Goal: Task Accomplishment & Management: Use online tool/utility

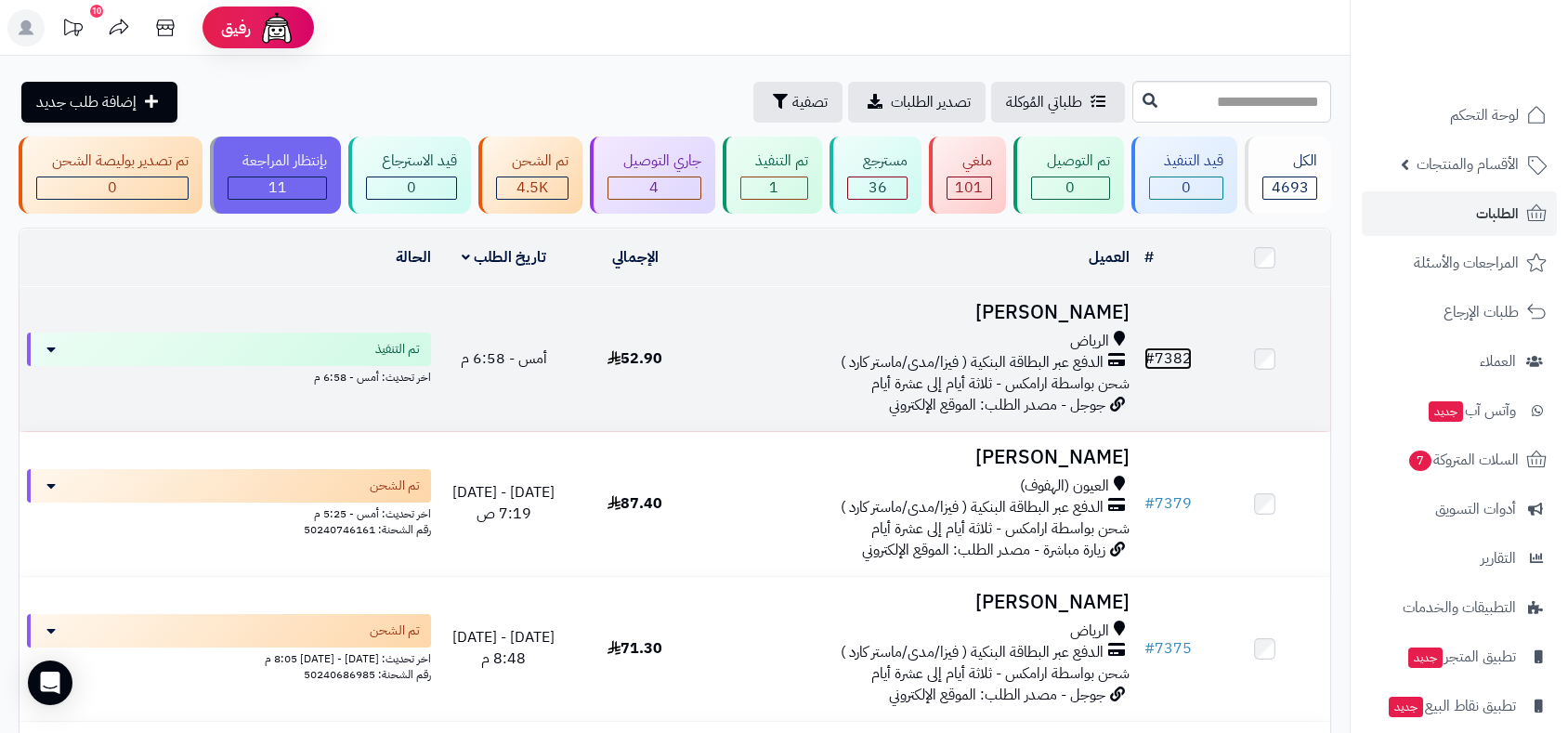
click at [1172, 359] on link "# 7382" at bounding box center [1168, 359] width 47 height 23
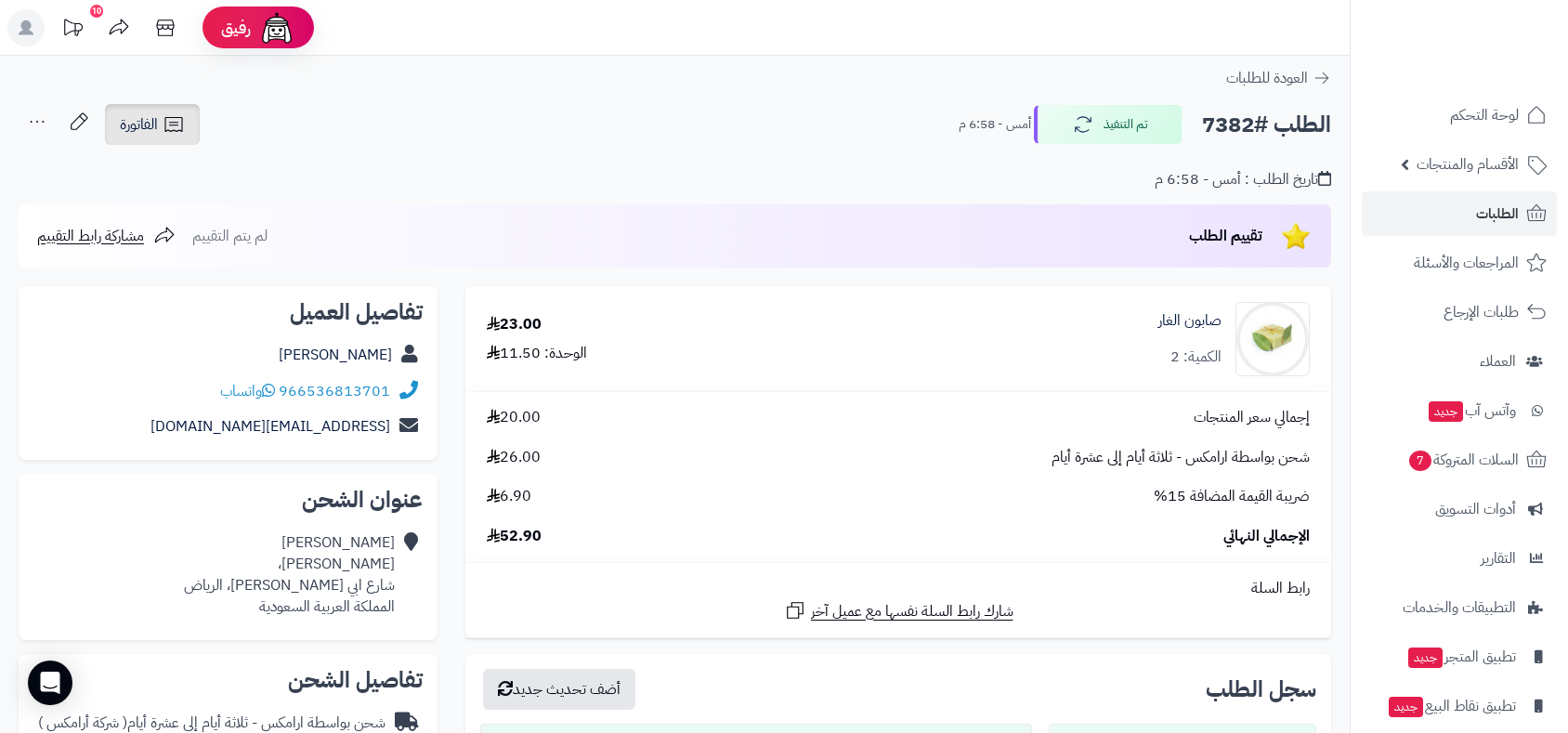
click at [140, 127] on span "الفاتورة" at bounding box center [139, 125] width 38 height 23
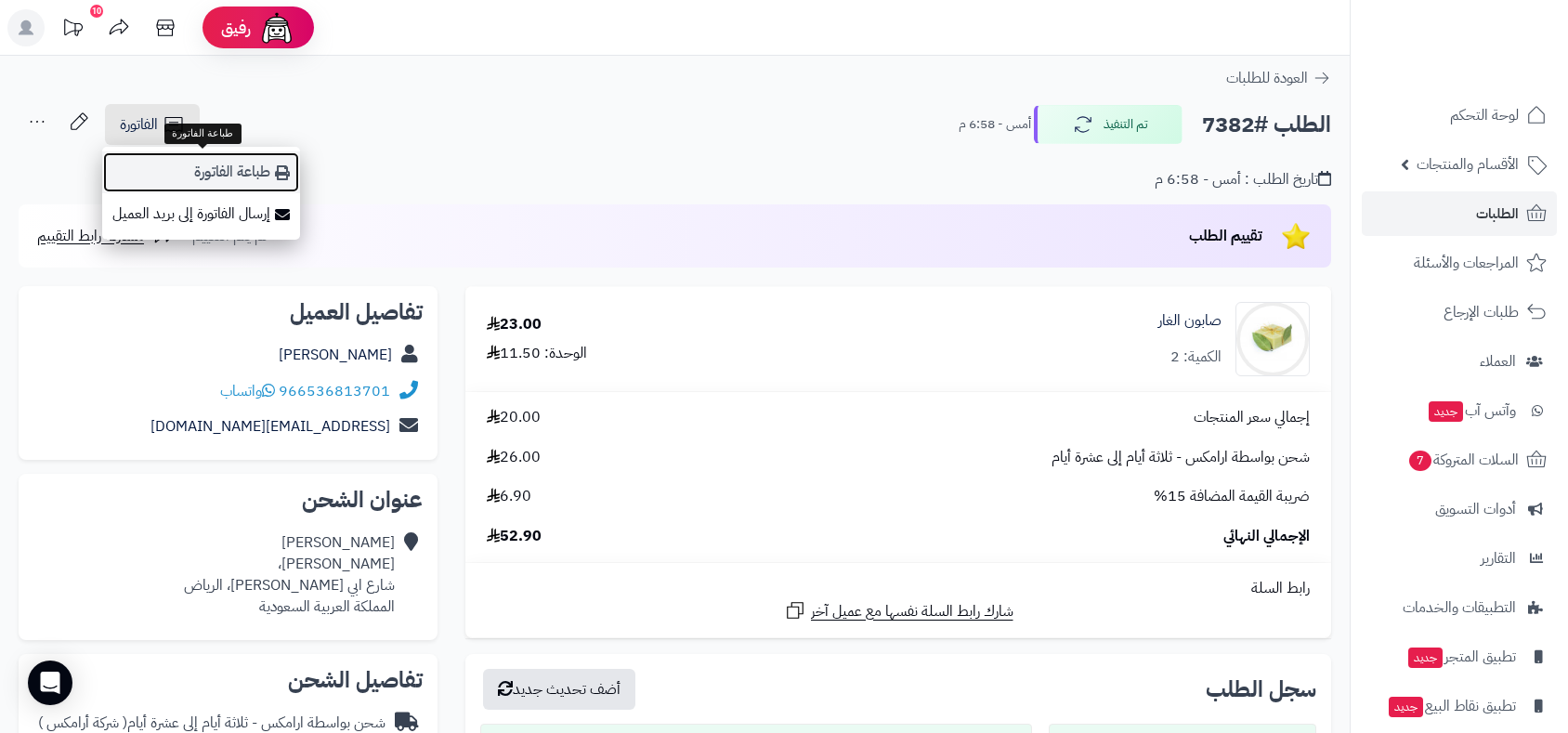
click at [214, 165] on link "طباعة الفاتورة" at bounding box center [201, 172] width 198 height 42
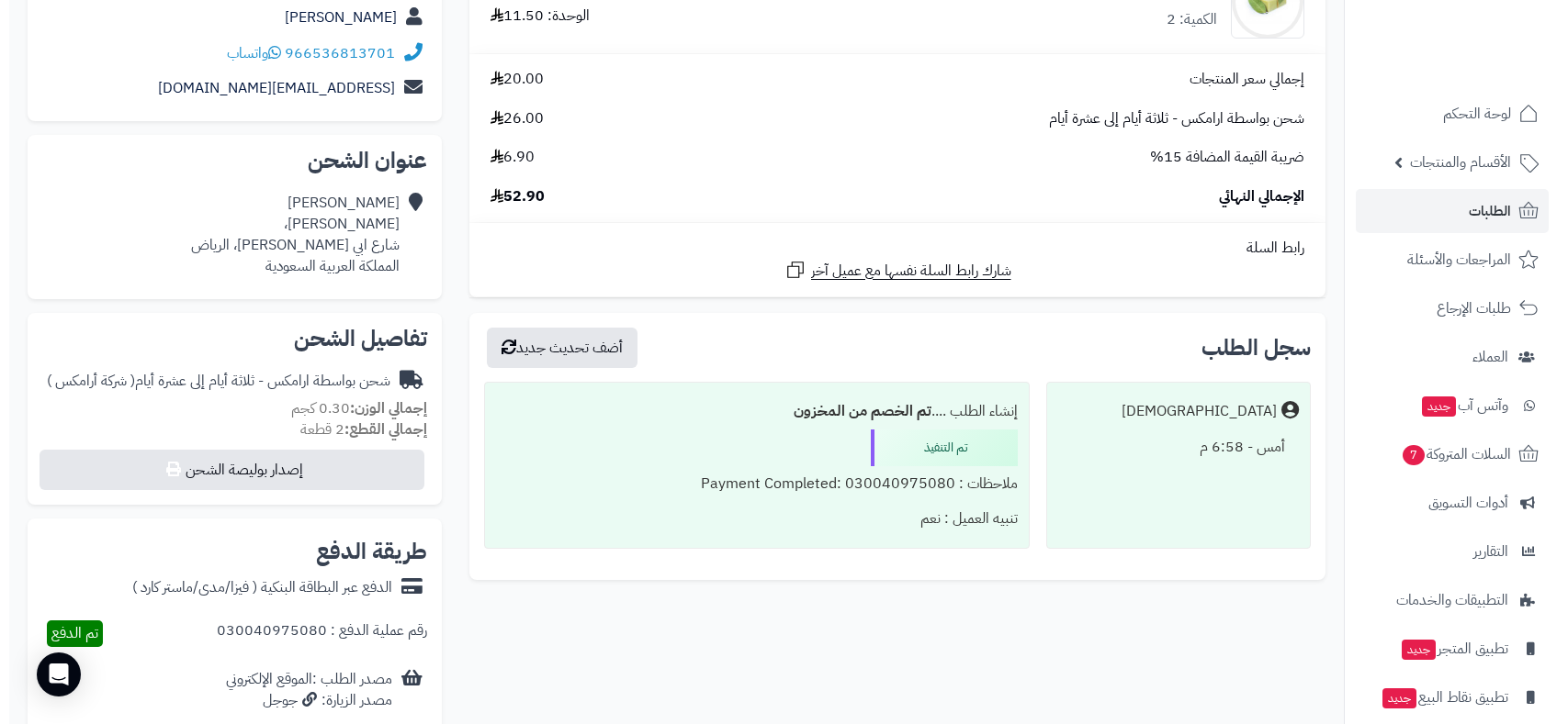
scroll to position [509, 0]
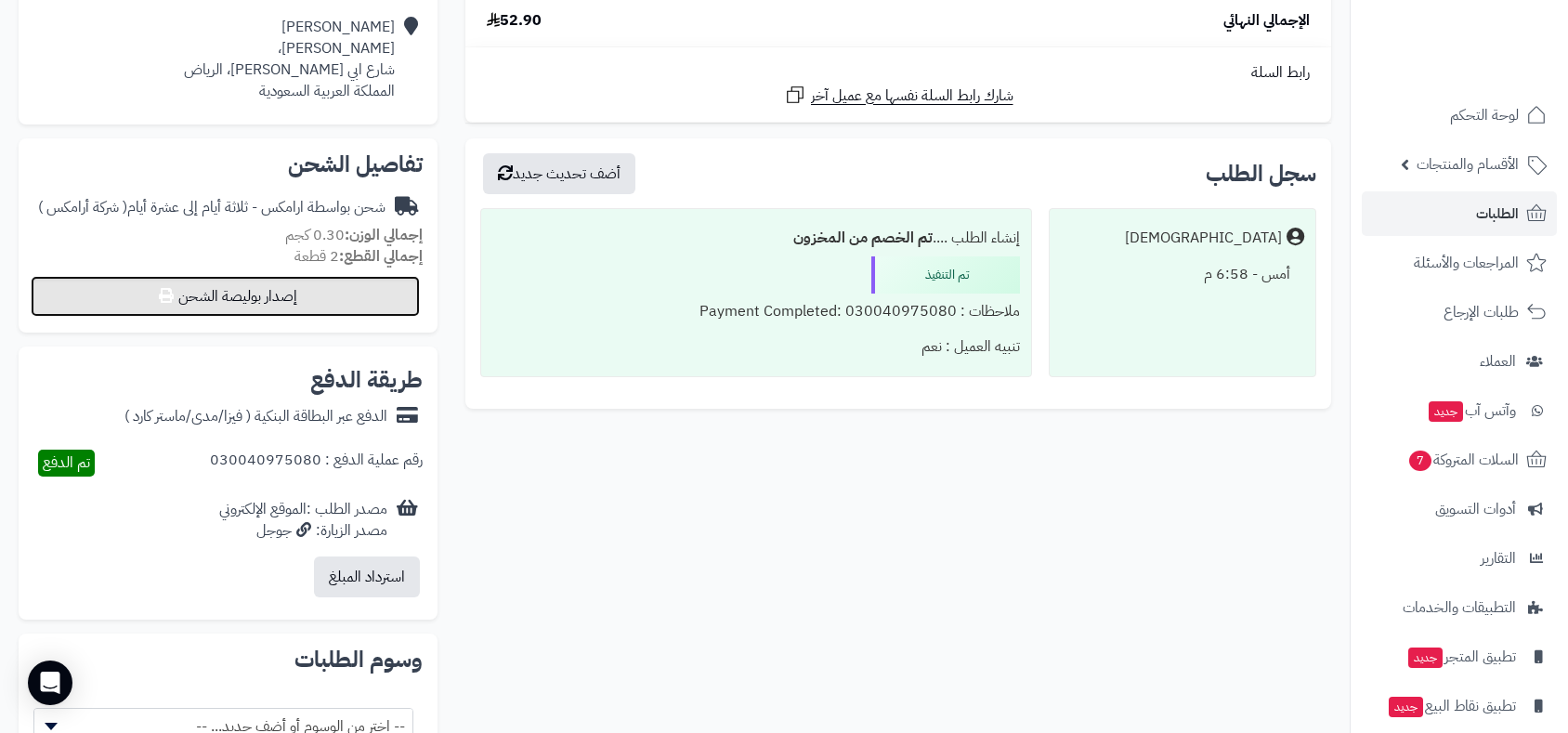
click at [331, 302] on button "إصدار بوليصة الشحن" at bounding box center [225, 296] width 389 height 41
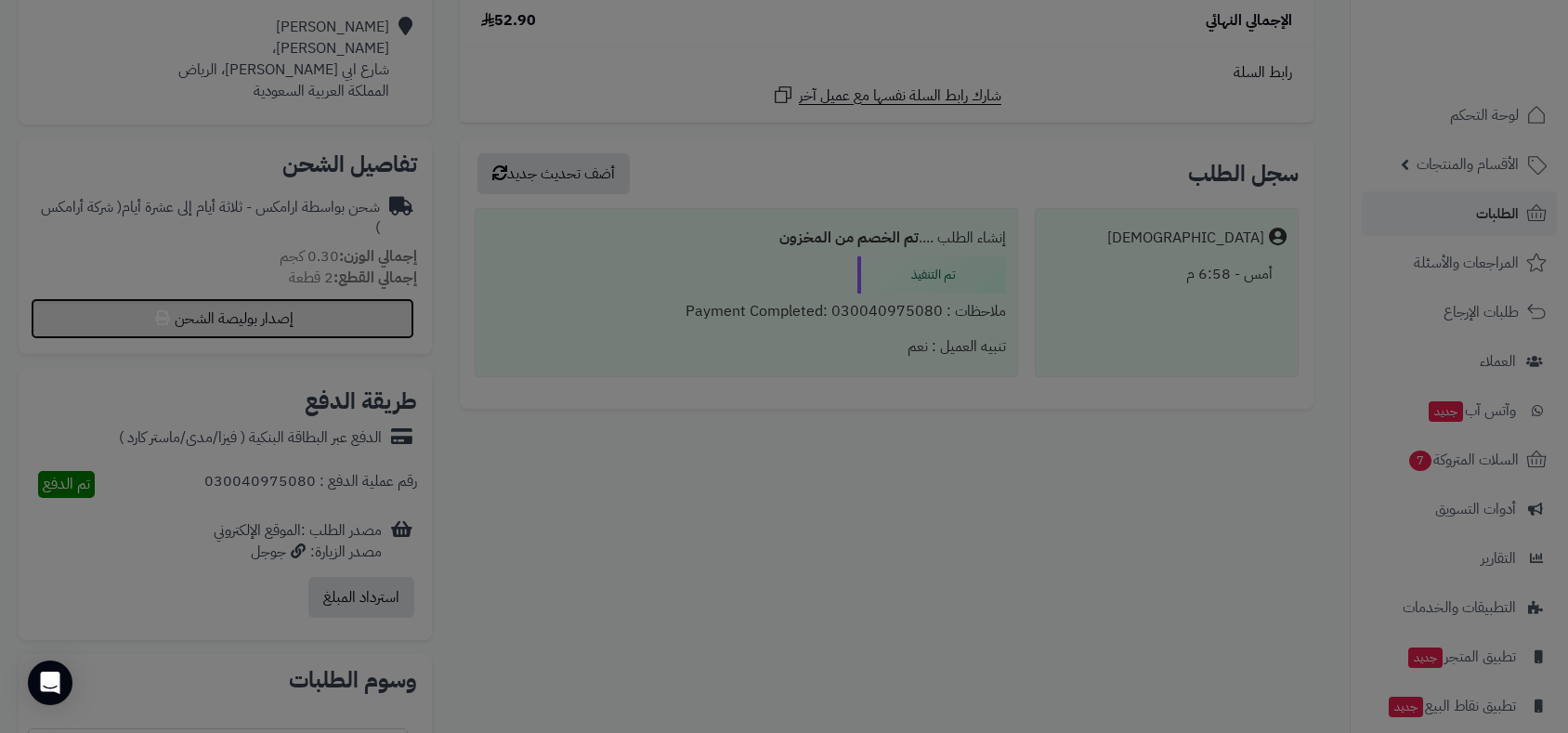
select select "******"
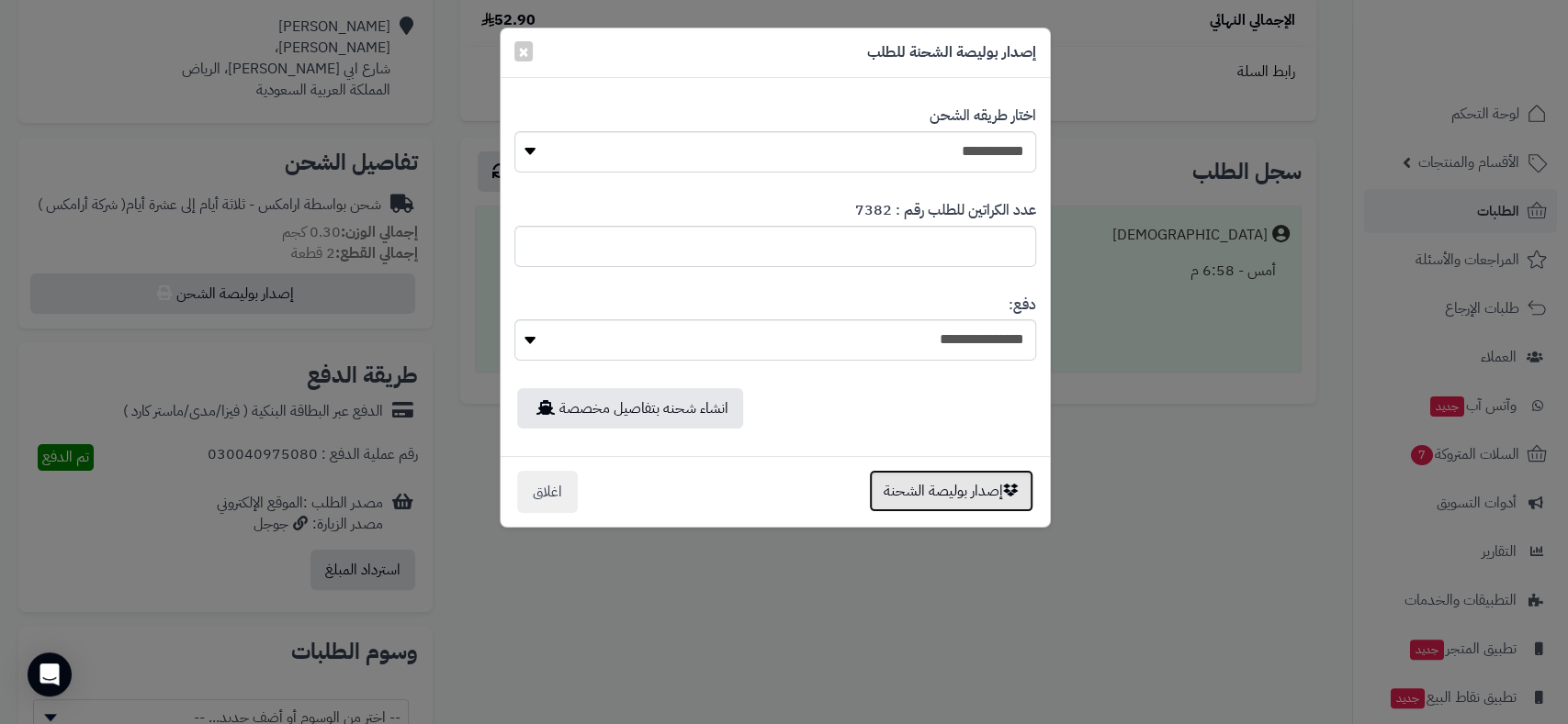
click at [949, 495] on button "إصدار بوليصة الشحنة" at bounding box center [951, 491] width 164 height 42
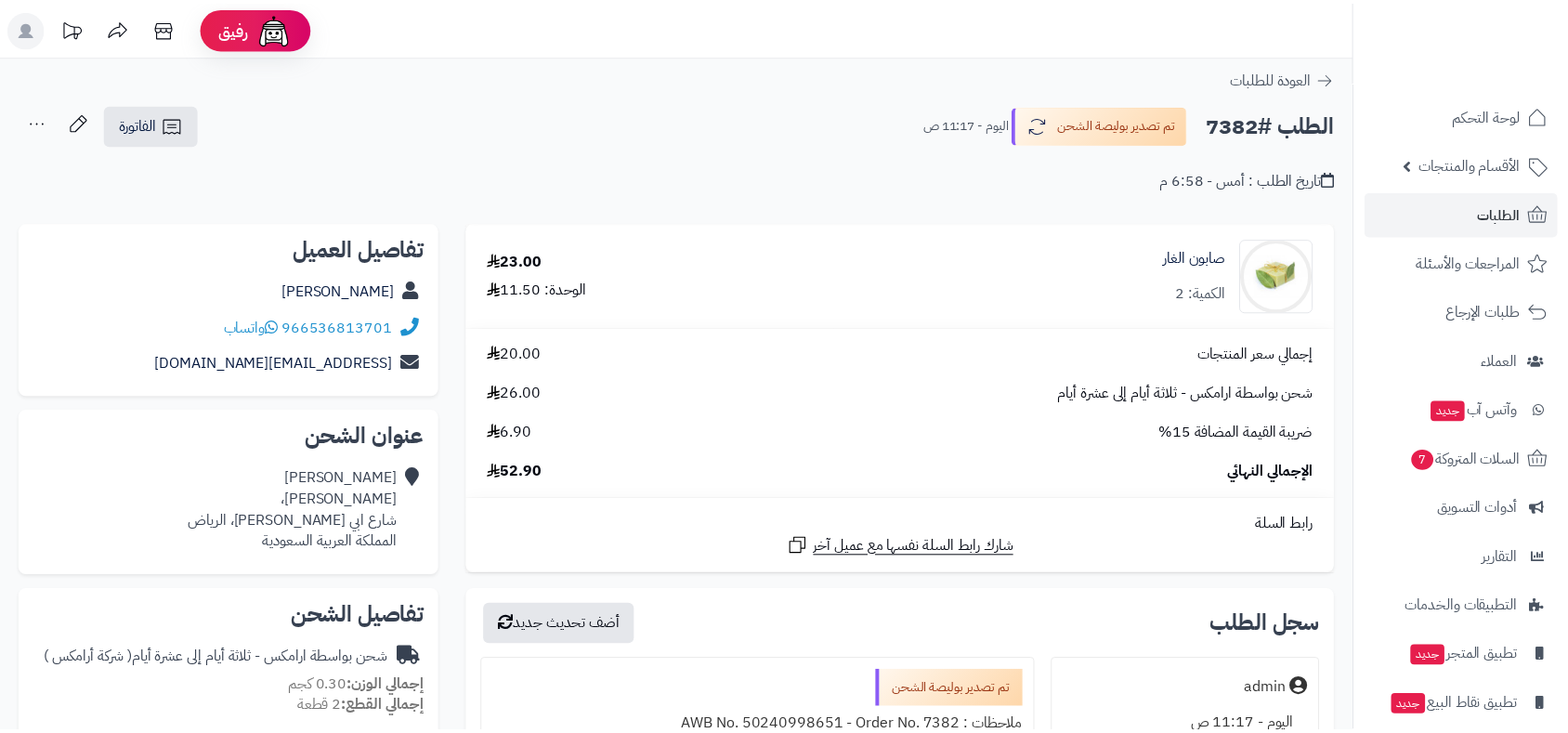
scroll to position [452, 0]
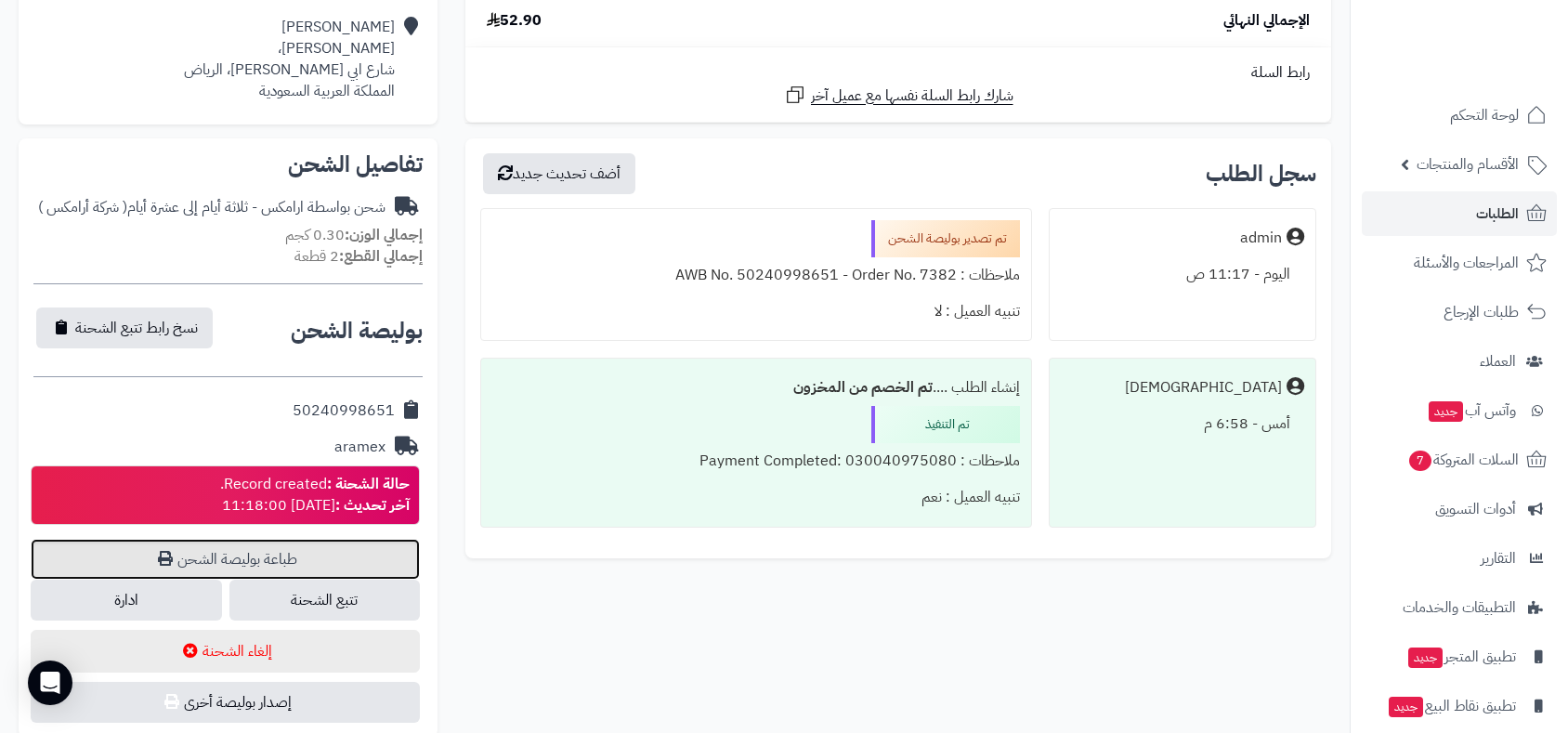
click at [284, 556] on link "طباعة بوليصة الشحن" at bounding box center [225, 559] width 389 height 41
